Goal: Use online tool/utility: Utilize a website feature to perform a specific function

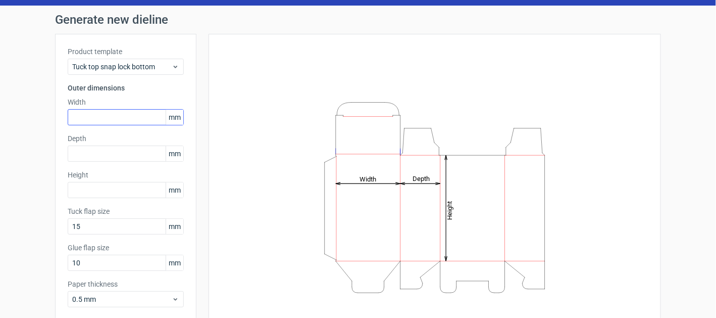
scroll to position [50, 0]
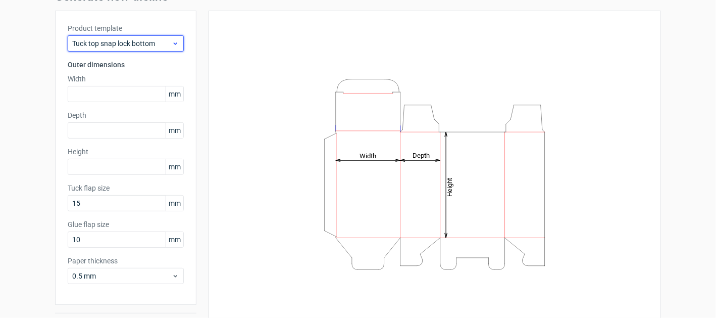
click at [144, 44] on span "Tuck top snap lock bottom" at bounding box center [121, 43] width 99 height 10
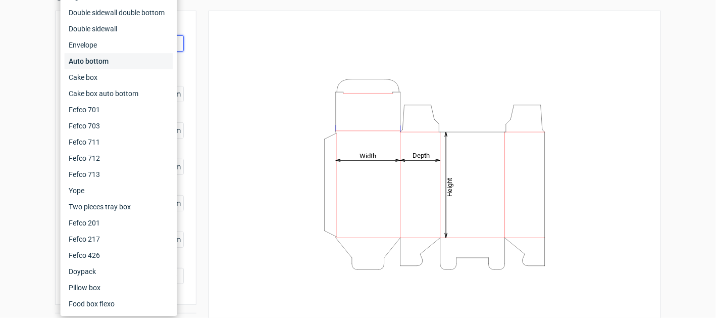
click at [106, 60] on div "Auto bottom" at bounding box center [119, 61] width 108 height 16
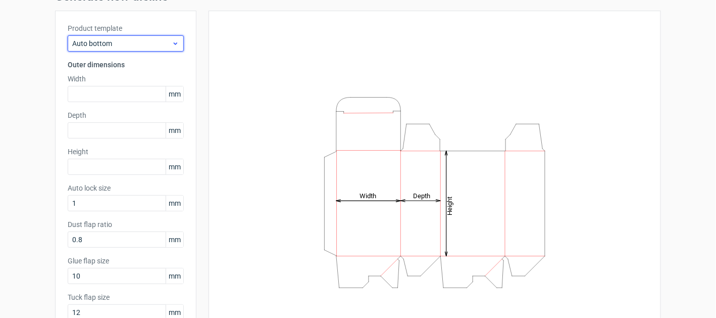
click at [109, 41] on span "Auto bottom" at bounding box center [121, 43] width 99 height 10
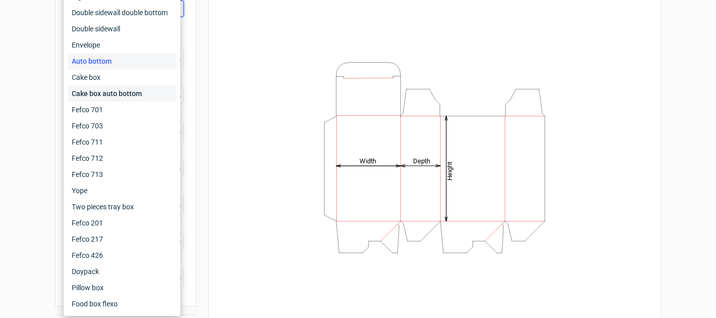
scroll to position [101, 0]
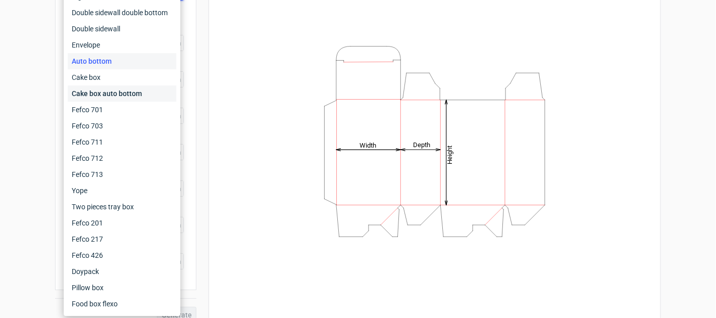
click at [114, 93] on div "Cake box auto bottom" at bounding box center [122, 93] width 109 height 16
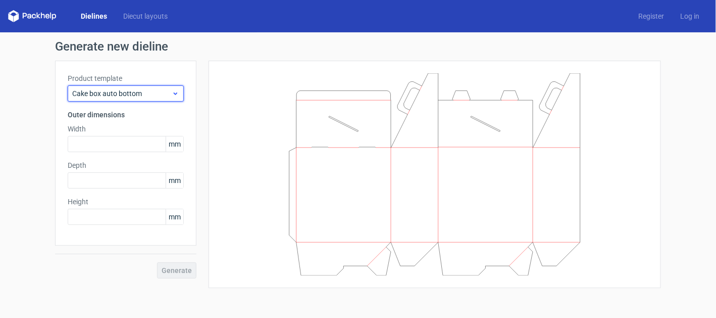
click at [117, 92] on span "Cake box auto bottom" at bounding box center [121, 93] width 99 height 10
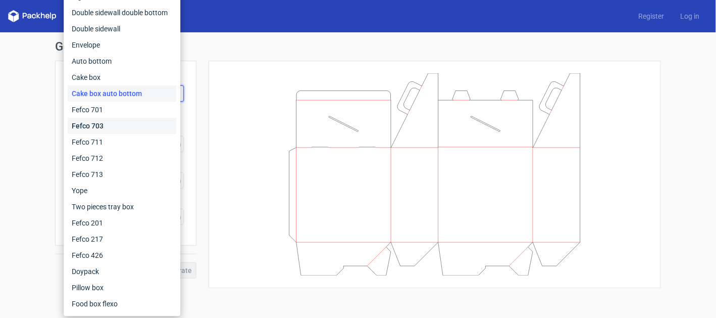
click at [110, 120] on div "Fefco 703" at bounding box center [122, 126] width 109 height 16
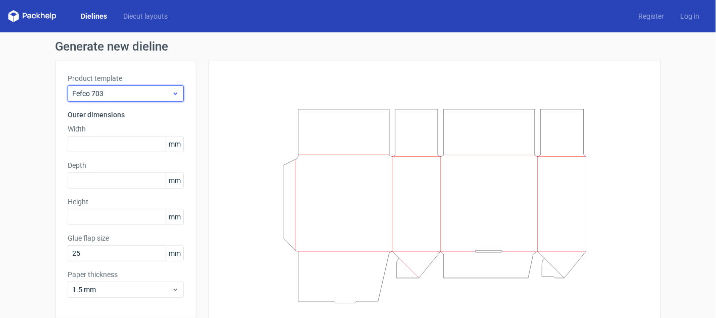
click at [130, 88] on span "Fefco 703" at bounding box center [121, 93] width 99 height 10
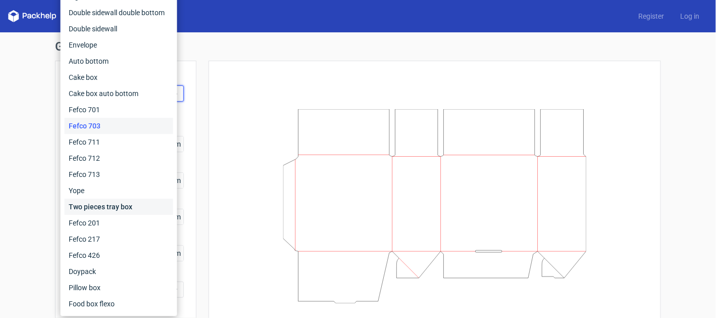
click at [105, 208] on div "Two pieces tray box" at bounding box center [119, 206] width 108 height 16
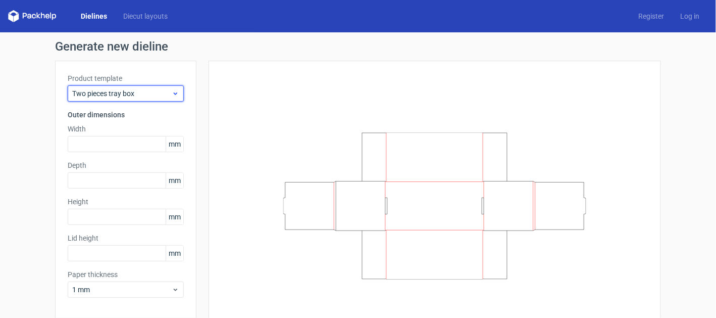
click at [135, 95] on span "Two pieces tray box" at bounding box center [121, 93] width 99 height 10
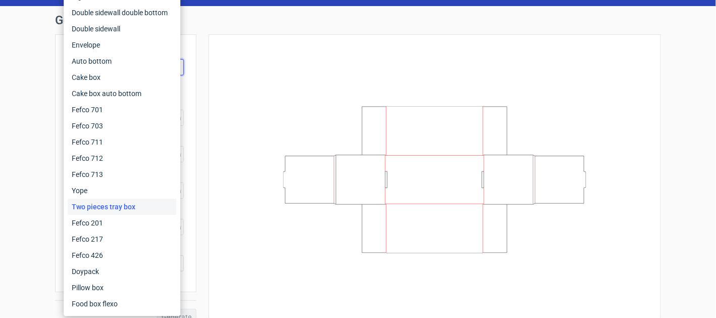
scroll to position [40, 0]
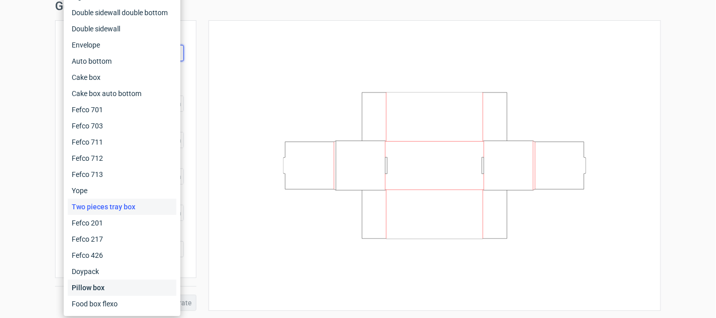
click at [106, 292] on div "Pillow box" at bounding box center [122, 287] width 109 height 16
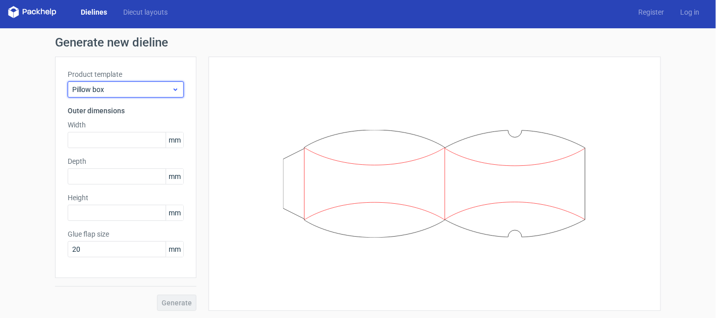
click at [144, 91] on span "Pillow box" at bounding box center [121, 89] width 99 height 10
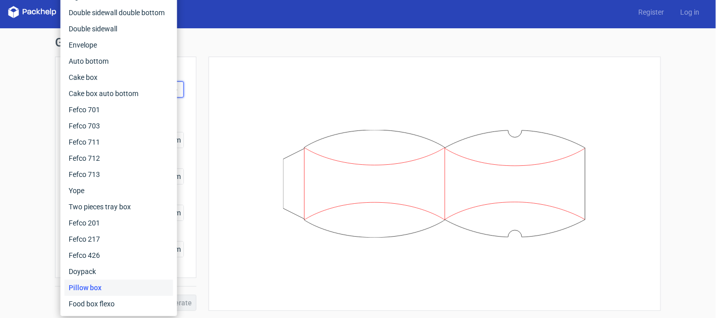
click at [113, 312] on div "Fefco 427 Reverse tuck end Tuck top snap lock bottom Sleeve Rigid box Double si…" at bounding box center [119, 118] width 116 height 396
click at [115, 304] on div "Food box flexo" at bounding box center [119, 303] width 108 height 16
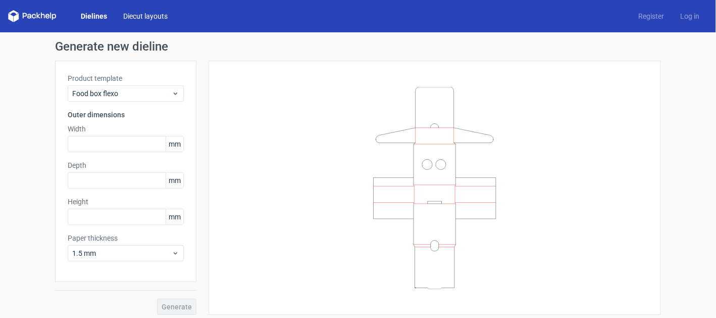
click at [130, 14] on link "Diecut layouts" at bounding box center [145, 16] width 61 height 10
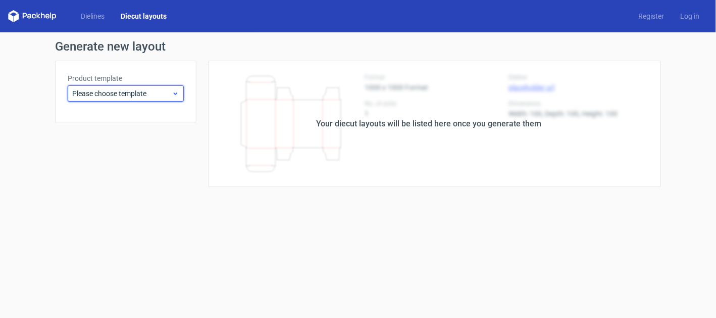
click at [111, 97] on span "Please choose template" at bounding box center [121, 93] width 99 height 10
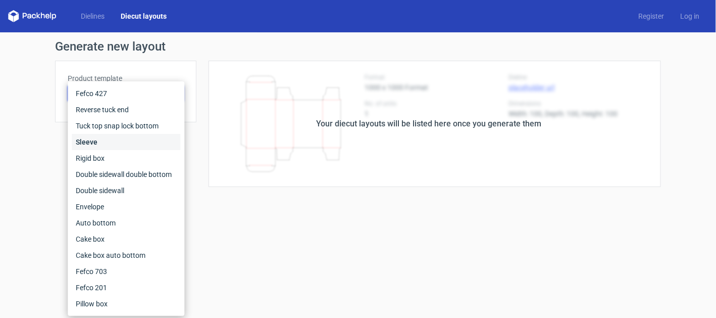
click at [127, 144] on div "Sleeve" at bounding box center [126, 142] width 109 height 16
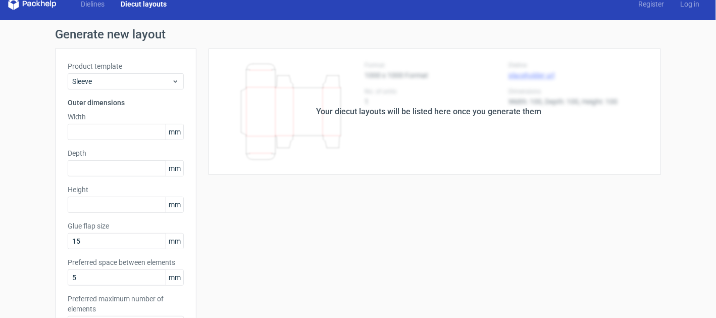
scroll to position [9, 0]
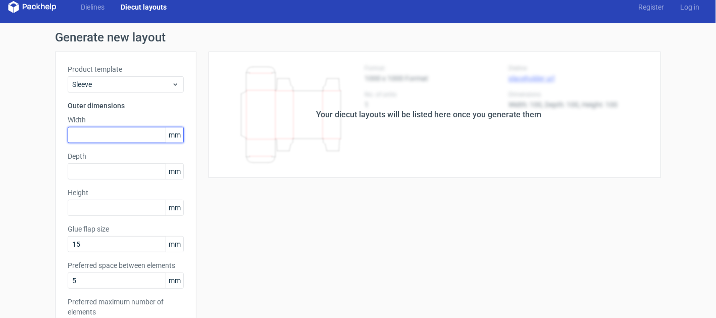
click at [126, 136] on input "text" at bounding box center [126, 135] width 116 height 16
type input "2"
type input "160"
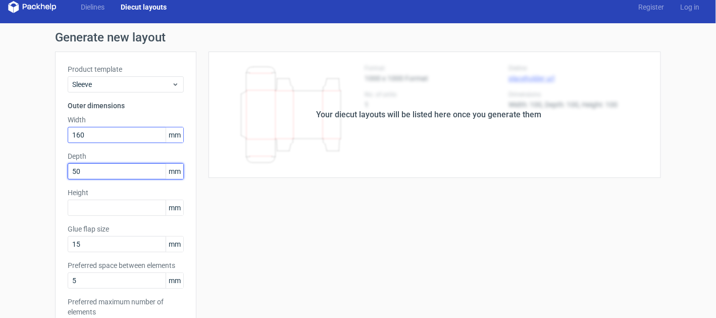
type input "5"
type input "80"
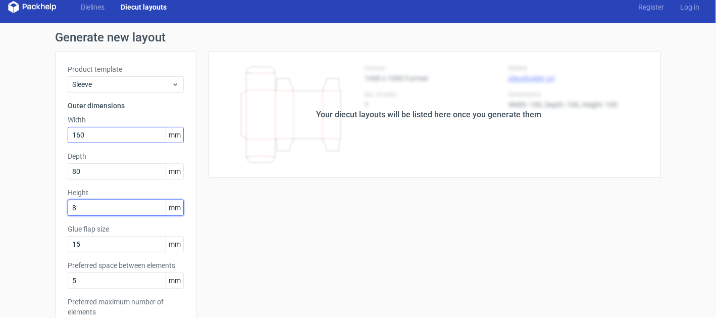
type input "80"
